Goal: Transaction & Acquisition: Download file/media

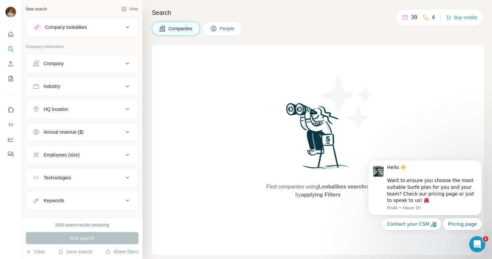
click at [70, 61] on div "Company" at bounding box center [78, 63] width 91 height 7
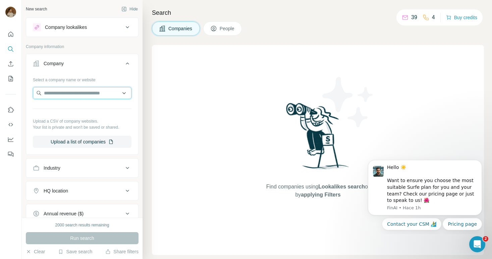
click at [70, 93] on input "text" at bounding box center [82, 93] width 99 height 12
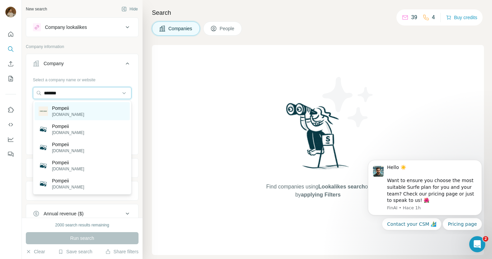
type input "*******"
click at [66, 112] on p "pompeiibrand.com" at bounding box center [68, 114] width 32 height 6
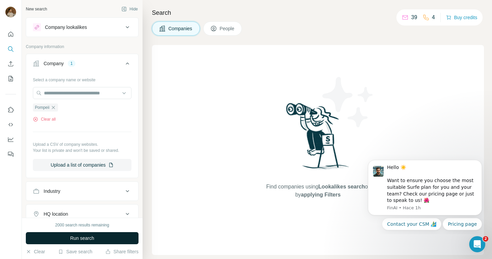
click at [70, 236] on span "Run search" at bounding box center [82, 238] width 24 height 7
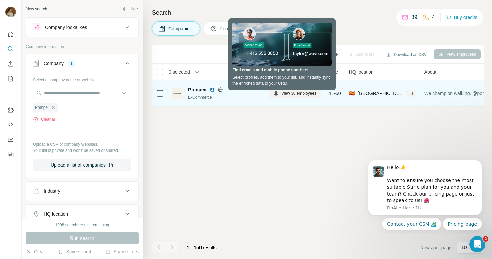
click at [202, 88] on span "Pompeii" at bounding box center [197, 89] width 18 height 7
click at [203, 97] on div "E-Commerce" at bounding box center [224, 97] width 72 height 6
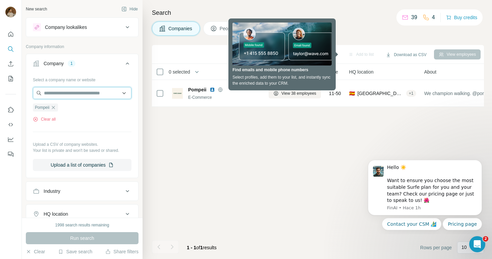
click at [125, 92] on input "text" at bounding box center [82, 93] width 99 height 12
click at [52, 120] on button "Clear all" at bounding box center [44, 119] width 23 height 6
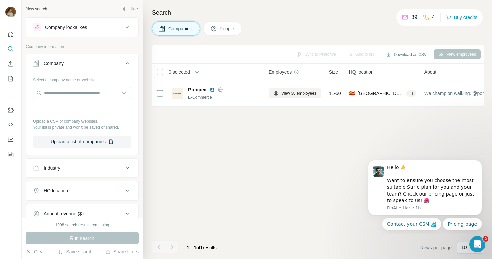
click at [92, 69] on button "Company" at bounding box center [82, 64] width 112 height 19
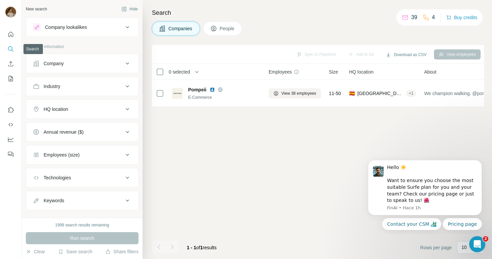
click at [10, 49] on icon "Search" at bounding box center [10, 49] width 7 height 7
click at [219, 33] on button "People" at bounding box center [222, 28] width 39 height 14
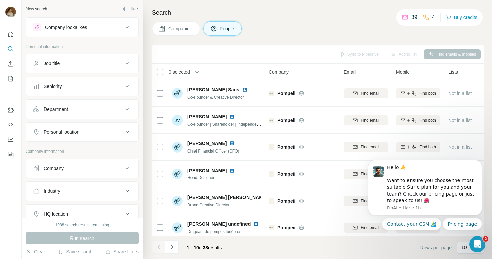
click at [180, 26] on span "Companies" at bounding box center [180, 28] width 24 height 7
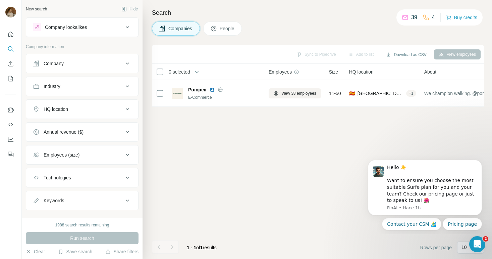
click at [213, 29] on icon at bounding box center [213, 28] width 7 height 7
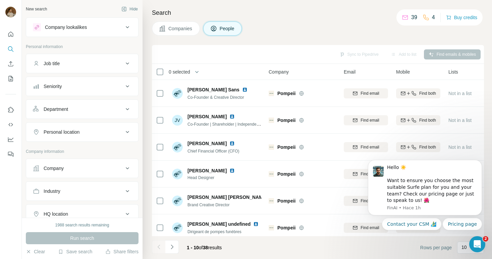
click at [186, 24] on button "Companies" at bounding box center [176, 28] width 48 height 14
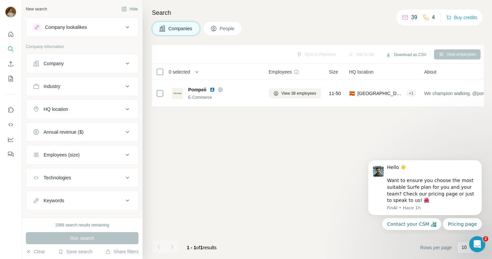
click at [56, 62] on div "Company" at bounding box center [54, 63] width 20 height 7
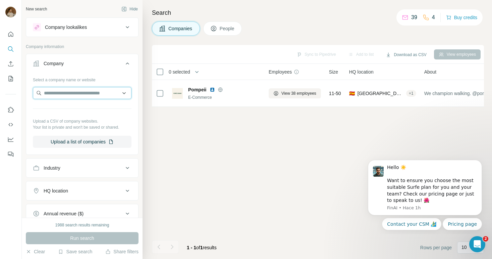
click at [60, 92] on input "text" at bounding box center [82, 93] width 99 height 12
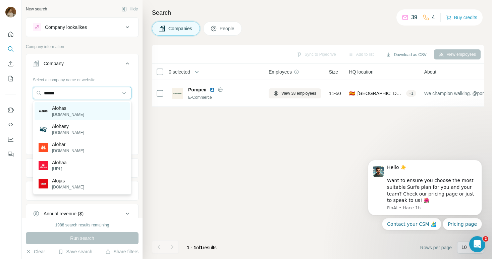
type input "******"
click at [58, 111] on p "Alohas" at bounding box center [68, 108] width 32 height 7
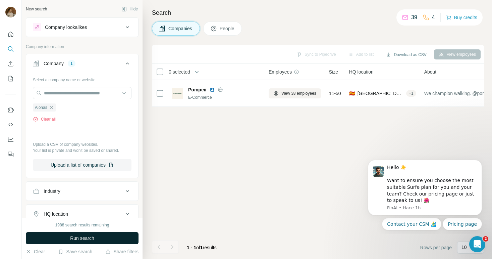
click at [86, 236] on span "Run search" at bounding box center [82, 238] width 24 height 7
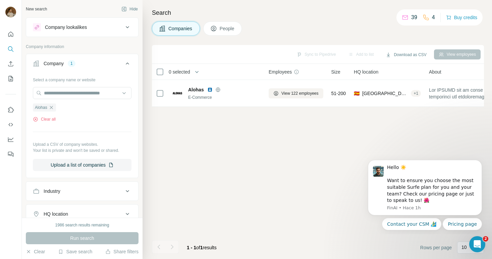
click at [217, 32] on button "People" at bounding box center [222, 28] width 39 height 14
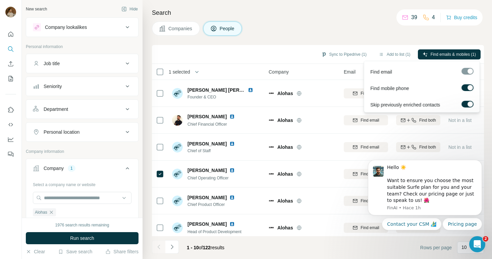
click at [469, 70] on div at bounding box center [468, 71] width 12 height 7
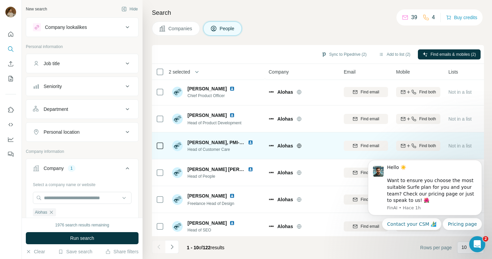
scroll to position [112, 0]
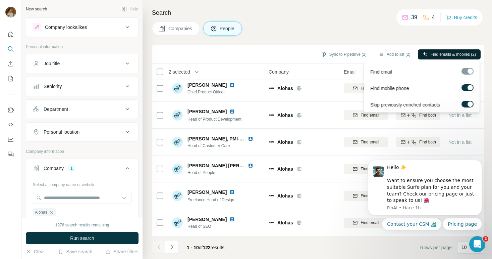
click at [461, 51] on span "Find emails & mobiles (2)" at bounding box center [453, 54] width 45 height 6
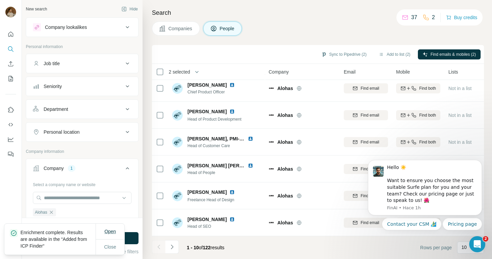
click at [111, 235] on button "Open" at bounding box center [110, 231] width 21 height 12
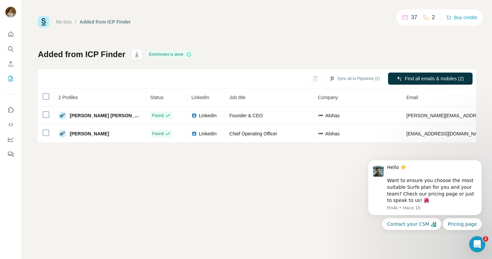
click at [11, 34] on icon "Quick start" at bounding box center [10, 34] width 7 height 7
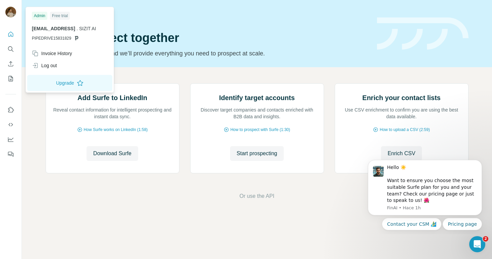
click at [55, 34] on div "contacto@sizit.ai . SIZIT AI PIPEDRIVE15831829" at bounding box center [70, 33] width 76 height 16
click at [12, 13] on img at bounding box center [10, 12] width 11 height 11
drag, startPoint x: 42, startPoint y: 17, endPoint x: 50, endPoint y: 31, distance: 15.7
click at [50, 30] on div "Admin Free trial contacto@sizit.ai . SIZIT AI PIPEDRIVE15831829" at bounding box center [69, 27] width 85 height 39
click at [57, 36] on span "PIPEDRIVE15831829" at bounding box center [51, 38] width 39 height 6
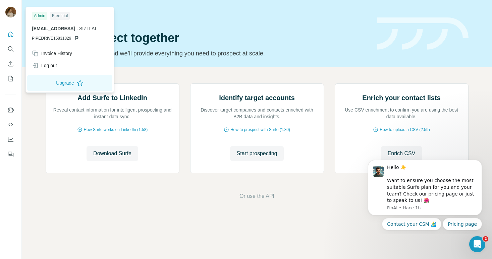
click at [341, 38] on h1 "Let’s prospect together" at bounding box center [207, 37] width 323 height 13
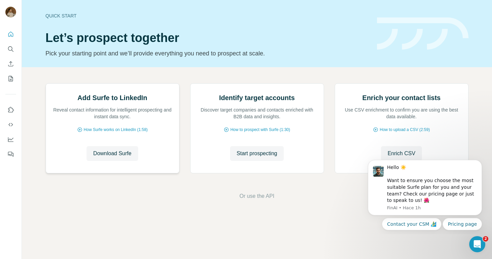
scroll to position [31, 0]
click at [112, 157] on span "Download Surfe" at bounding box center [112, 153] width 38 height 8
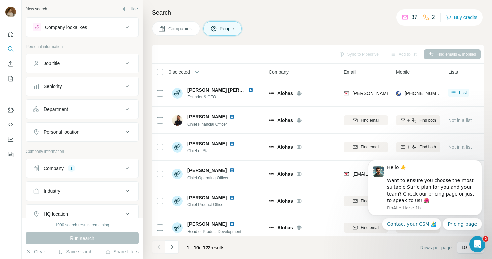
click at [171, 31] on span "Companies" at bounding box center [180, 28] width 24 height 7
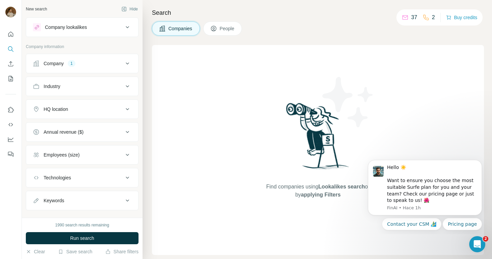
click at [217, 28] on icon at bounding box center [213, 28] width 7 height 7
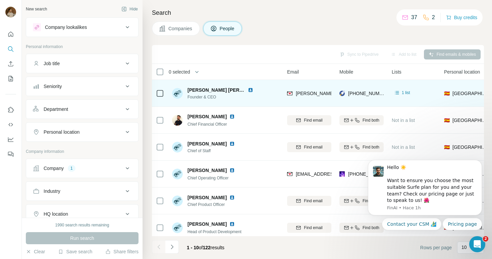
scroll to position [0, 60]
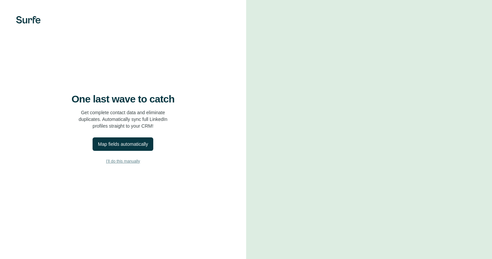
click at [123, 164] on span "I’ll do this manually" at bounding box center [123, 161] width 34 height 6
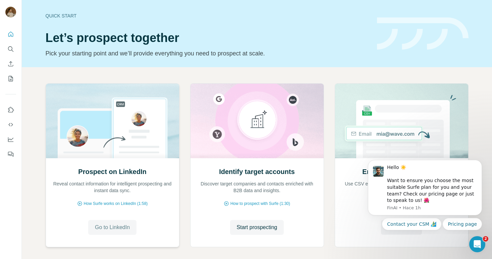
click at [114, 225] on span "Go to LinkedIn" at bounding box center [112, 227] width 35 height 8
